Goal: Book appointment/travel/reservation

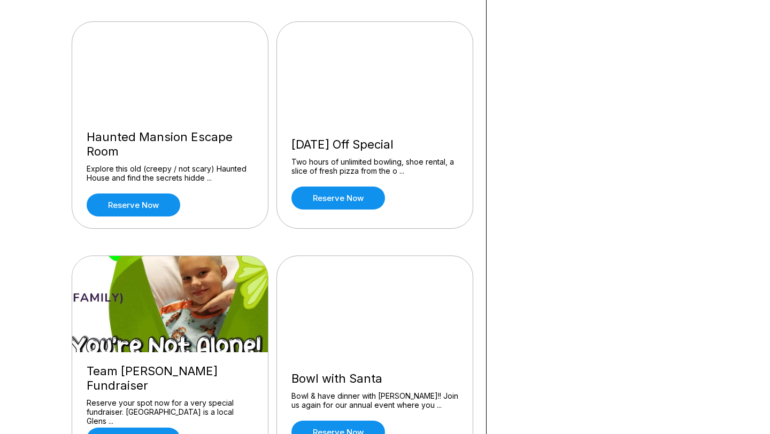
scroll to position [788, 0]
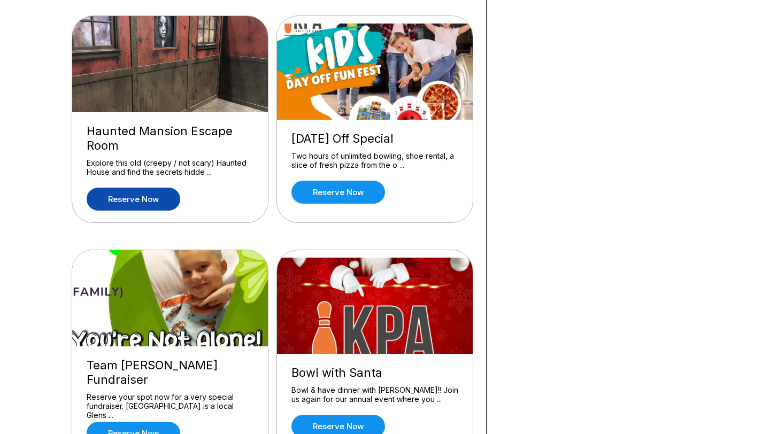
click at [130, 202] on link "Reserve now" at bounding box center [134, 199] width 94 height 23
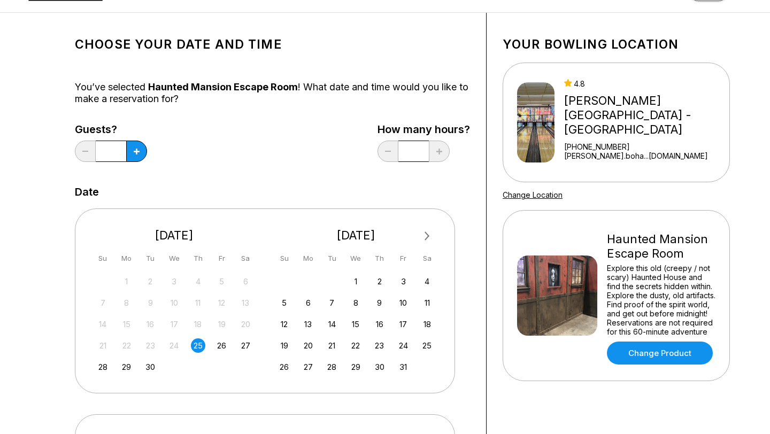
scroll to position [58, 0]
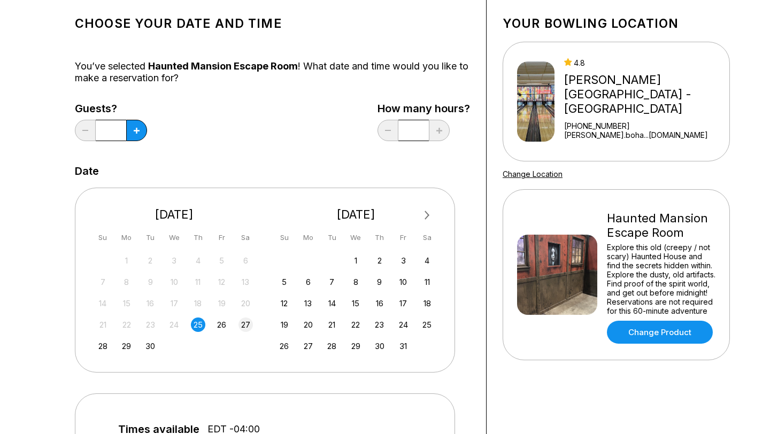
click at [247, 326] on div "27" at bounding box center [245, 325] width 14 height 14
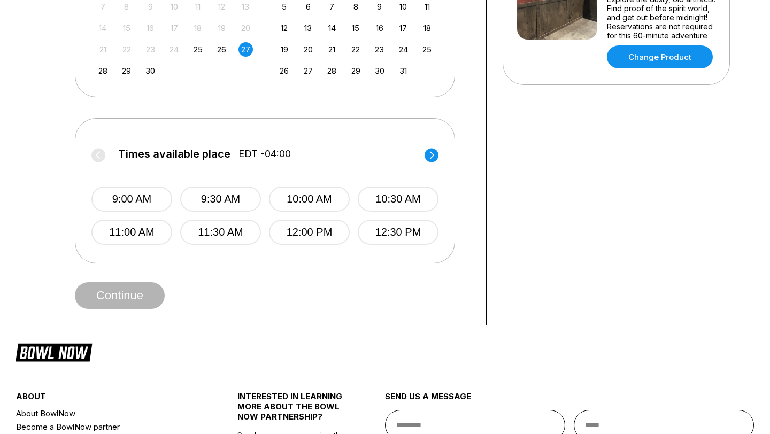
scroll to position [313, 0]
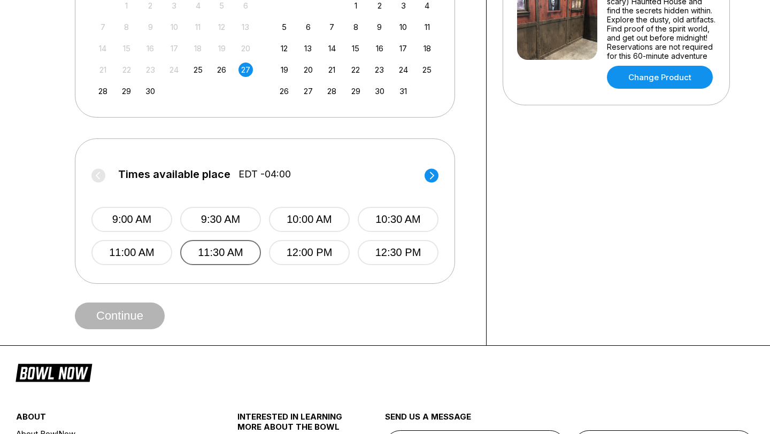
click at [209, 254] on button "11:30 AM" at bounding box center [220, 252] width 81 height 25
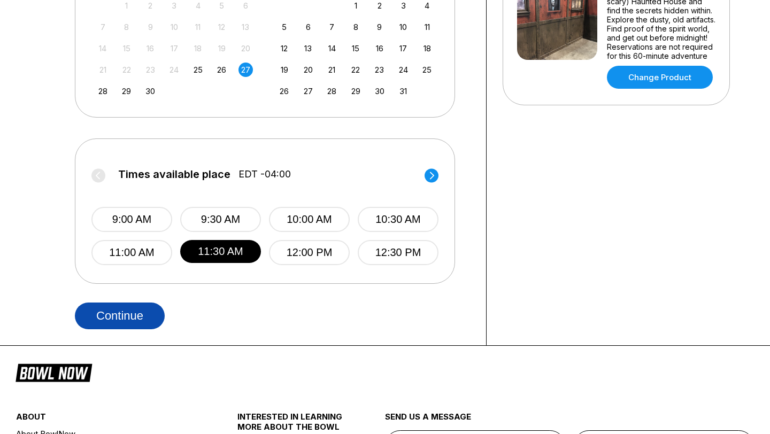
click at [115, 312] on button "Continue" at bounding box center [120, 316] width 90 height 27
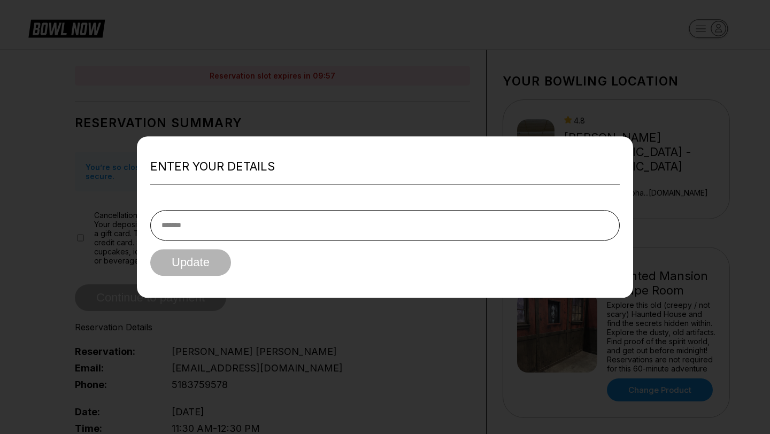
click at [216, 228] on input "text" at bounding box center [385, 225] width 470 height 30
type input "**********"
click at [229, 259] on button "Update" at bounding box center [190, 262] width 81 height 27
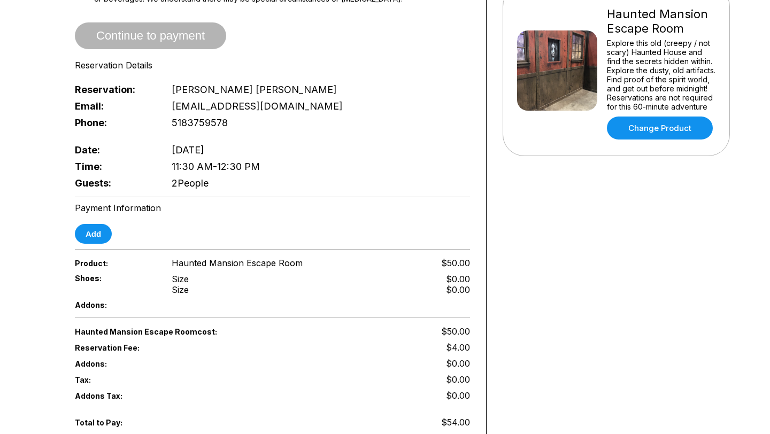
scroll to position [320, 0]
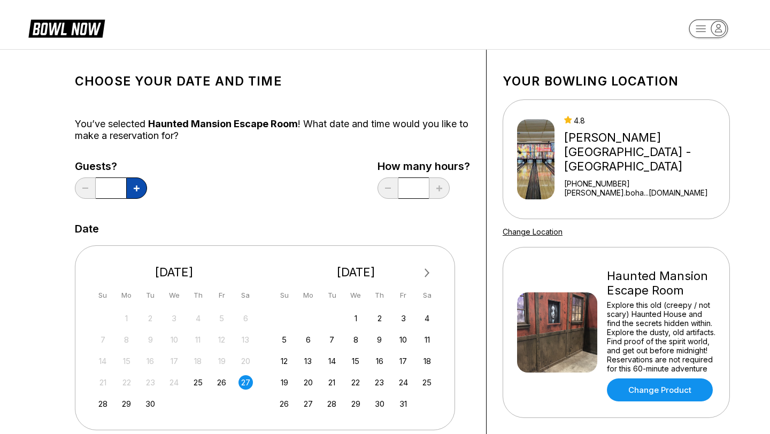
click at [136, 191] on button at bounding box center [136, 188] width 21 height 21
type input "*"
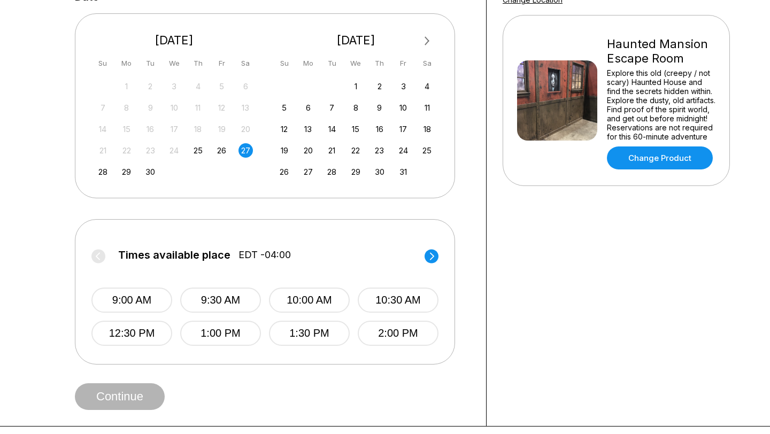
scroll to position [241, 0]
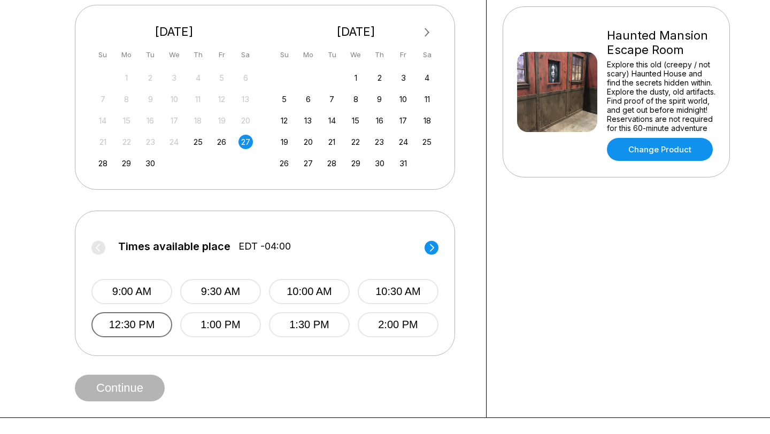
click at [133, 322] on button "12:30 PM" at bounding box center [131, 324] width 81 height 25
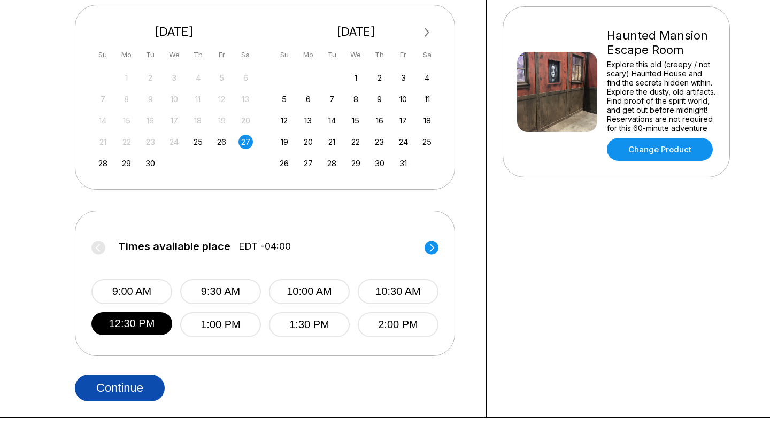
click at [130, 379] on button "Continue" at bounding box center [120, 388] width 90 height 27
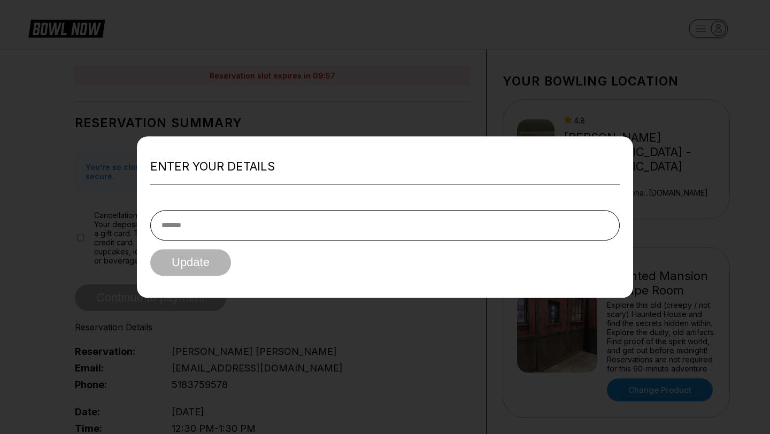
type input "**********"
click at [209, 266] on button "Update" at bounding box center [190, 262] width 81 height 27
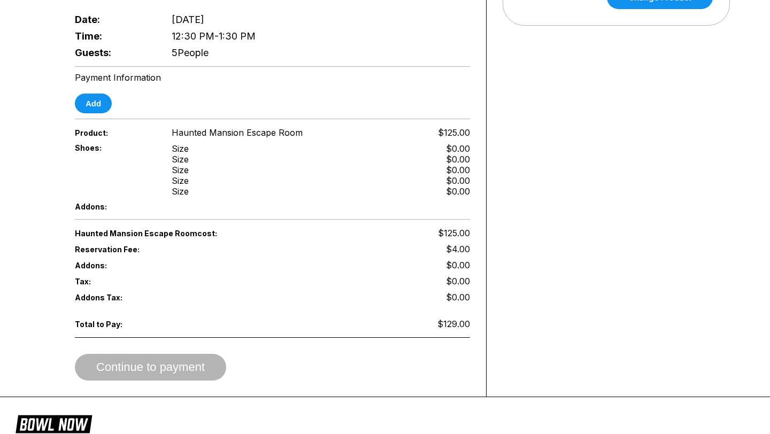
scroll to position [364, 0]
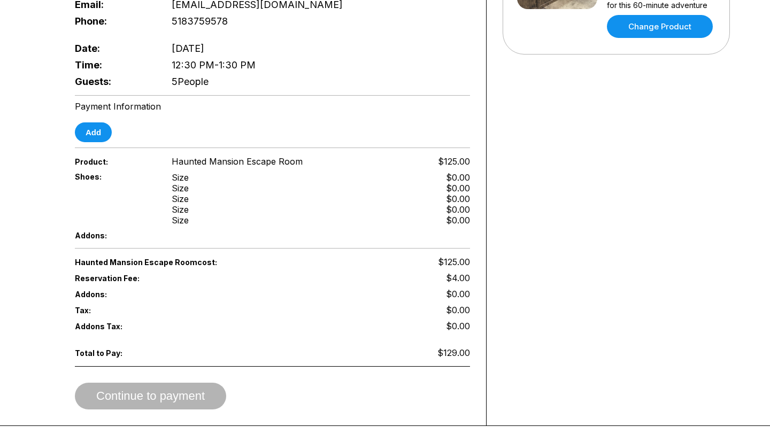
click at [89, 109] on div "Payment Information Add" at bounding box center [272, 121] width 395 height 41
click at [88, 114] on div "Payment Information Add" at bounding box center [272, 121] width 395 height 41
click at [85, 129] on button "Add" at bounding box center [93, 132] width 37 height 20
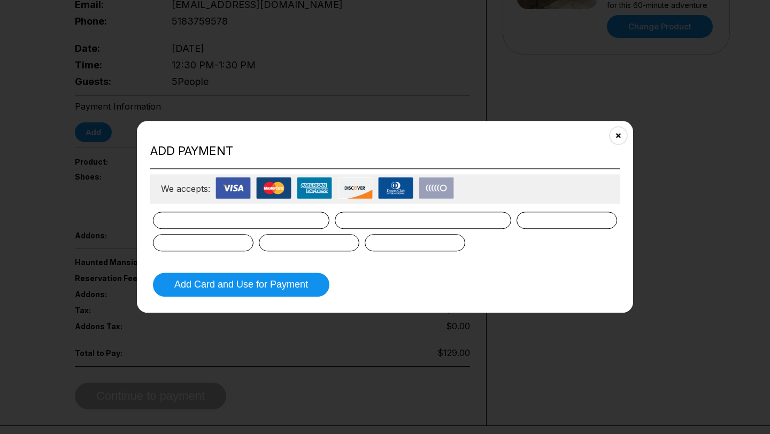
click at [372, 212] on div at bounding box center [423, 220] width 176 height 17
click at [211, 232] on div at bounding box center [385, 232] width 464 height 40
click at [439, 232] on div at bounding box center [385, 232] width 464 height 40
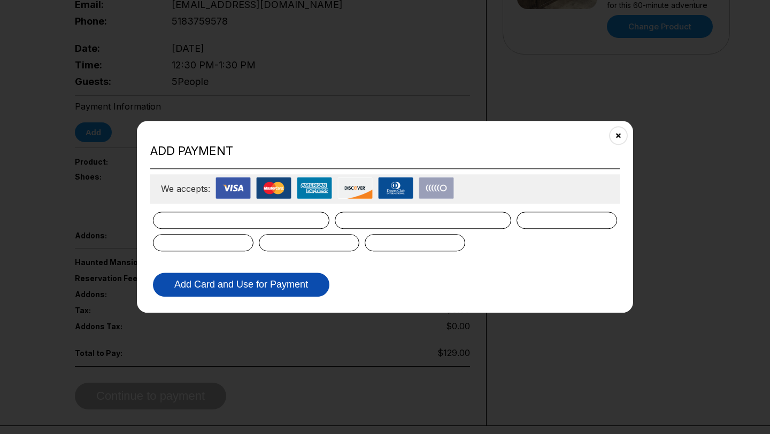
click at [302, 282] on button "Add Card and Use for Payment" at bounding box center [241, 285] width 176 height 24
click at [263, 283] on button "Add Card and Use for Payment" at bounding box center [241, 285] width 176 height 24
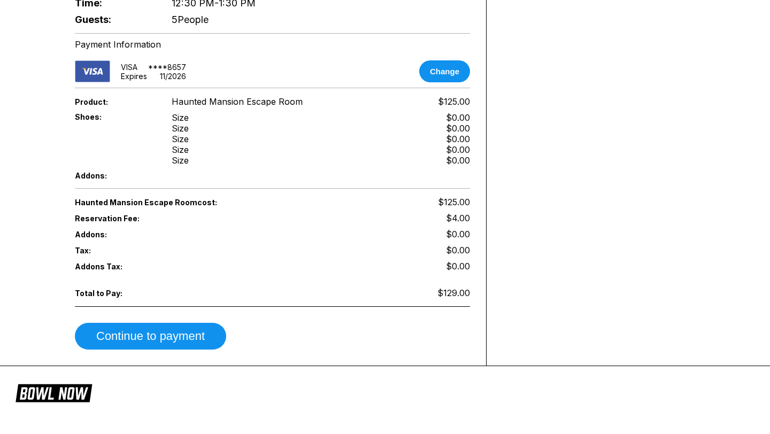
scroll to position [429, 0]
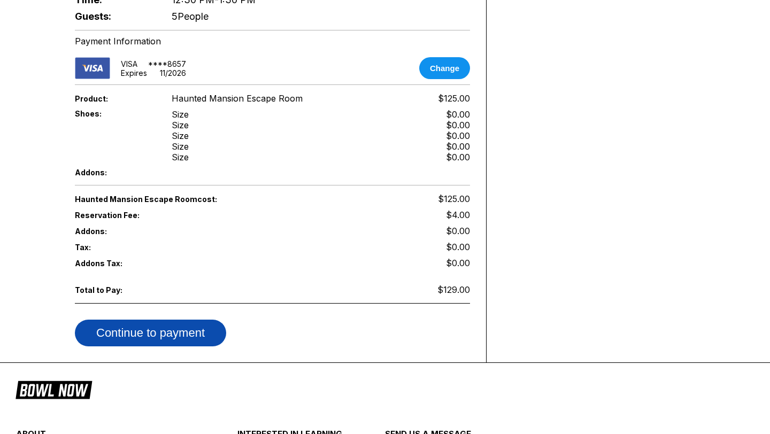
click at [190, 320] on button "Continue to payment" at bounding box center [150, 333] width 151 height 27
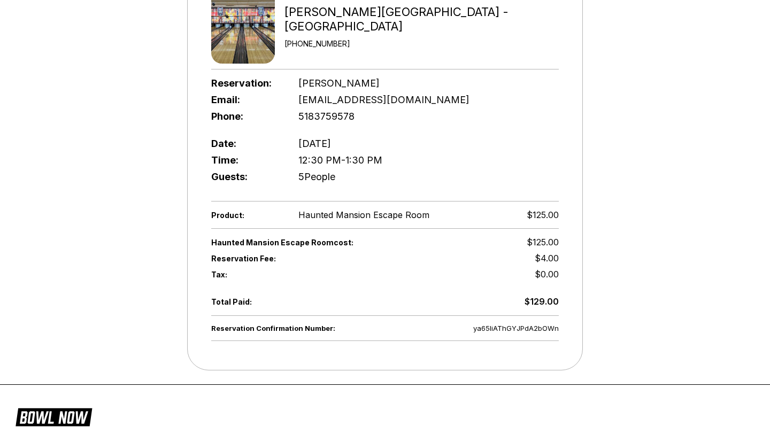
scroll to position [194, 0]
